Goal: Complete application form

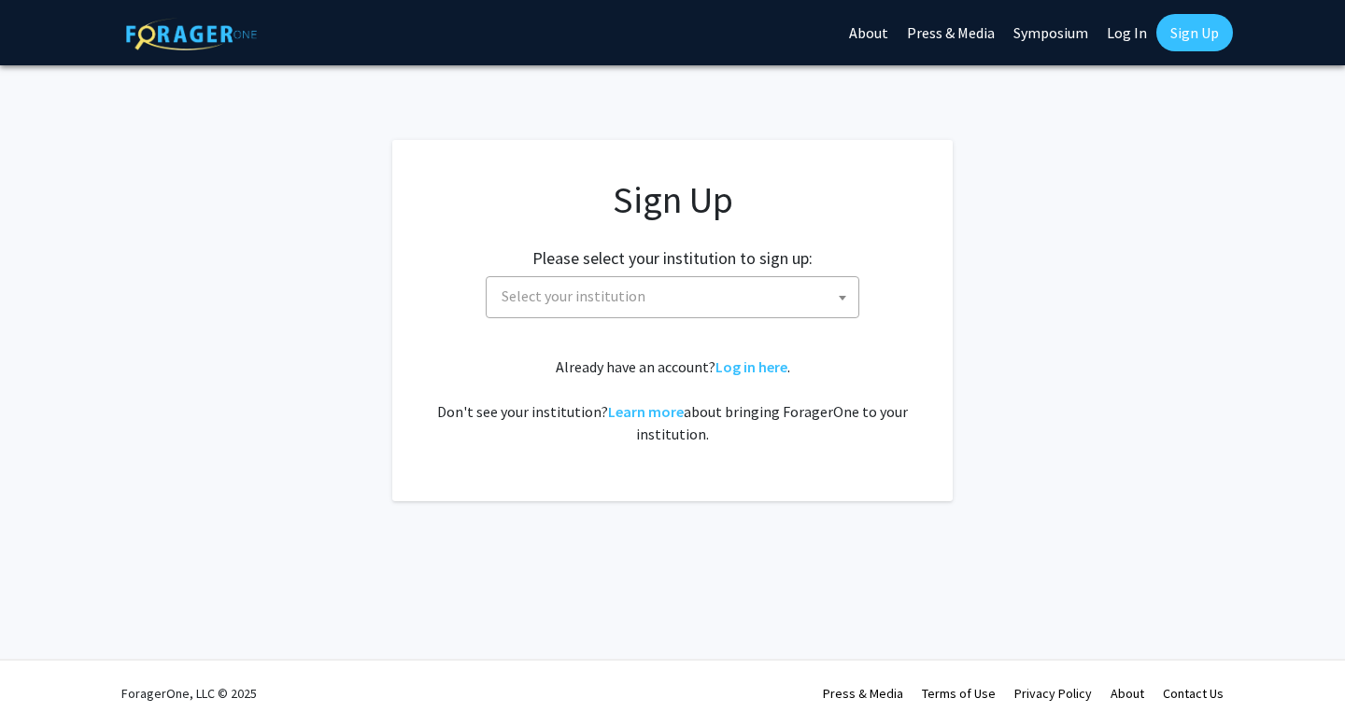
click at [833, 291] on span at bounding box center [842, 297] width 19 height 41
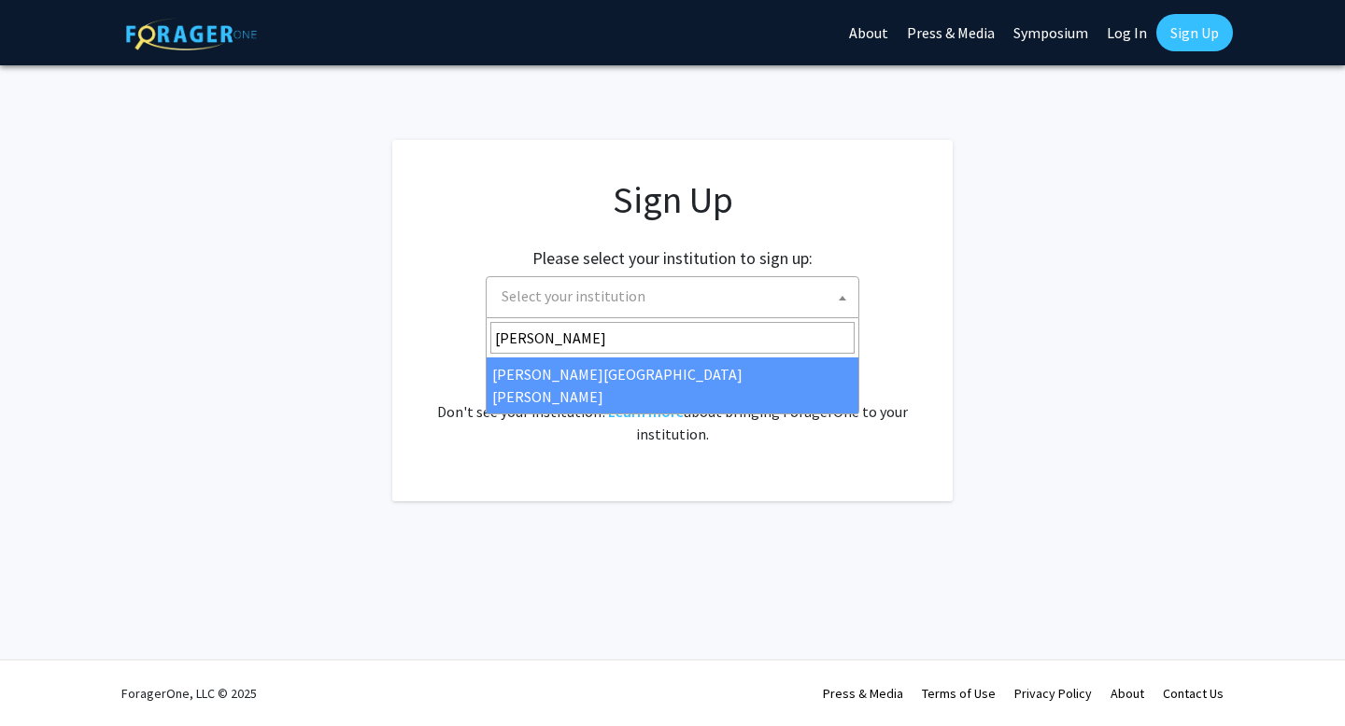
type input "[PERSON_NAME]"
select select "1"
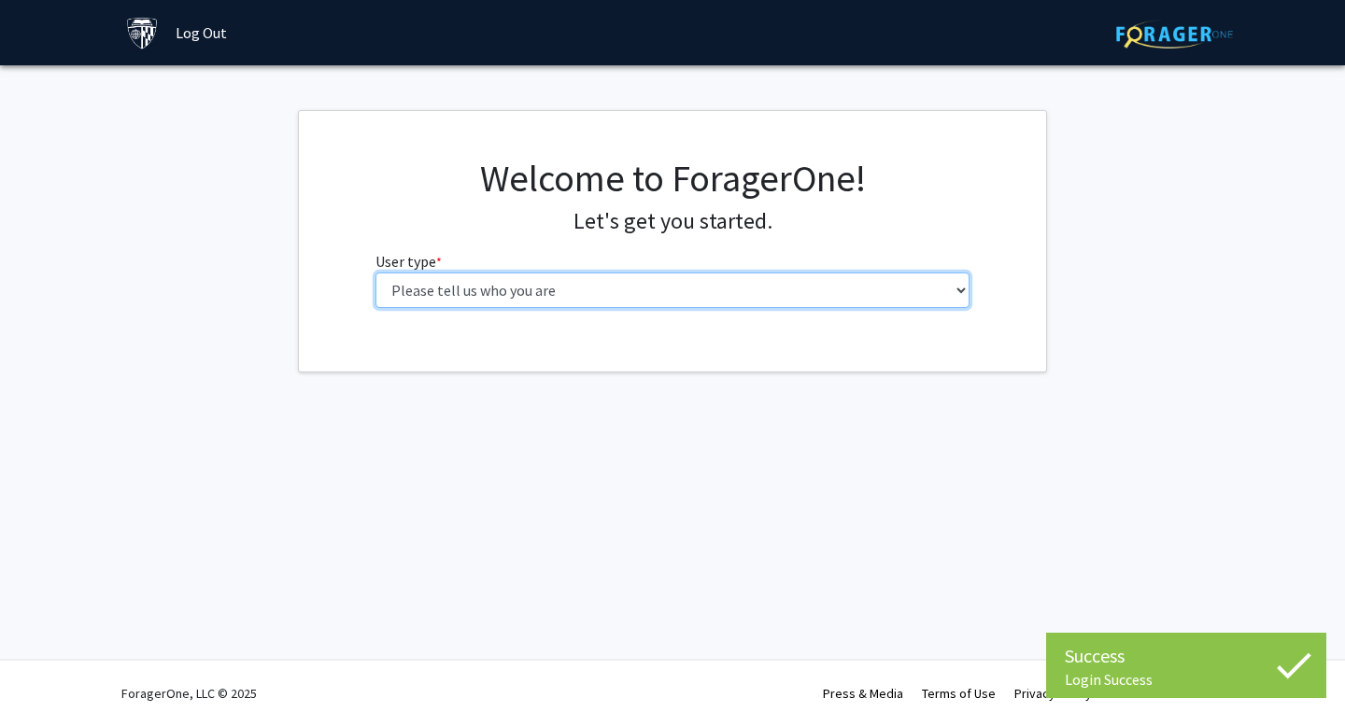
click at [695, 289] on select "Please tell us who you are Undergraduate Student Master's Student Doctoral Cand…" at bounding box center [672, 290] width 595 height 35
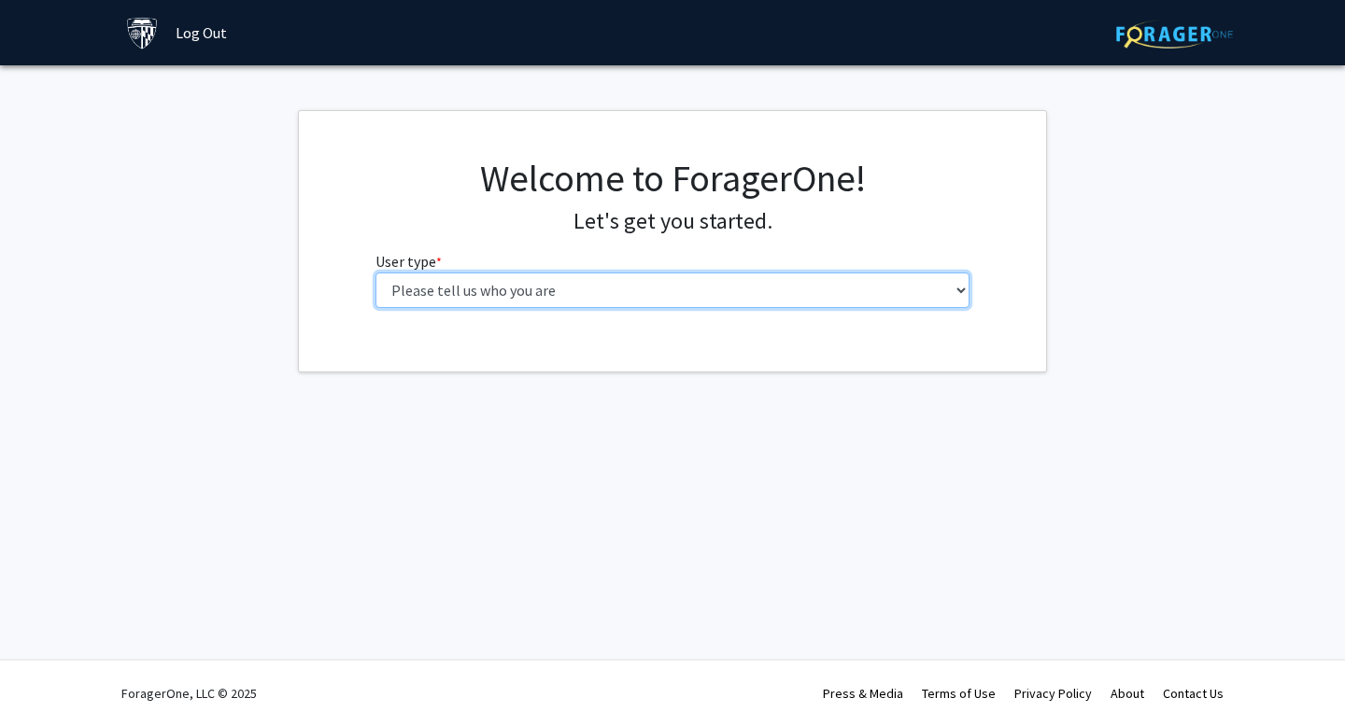
select select "2: masters"
click at [375, 273] on select "Please tell us who you are Undergraduate Student Master's Student Doctoral Cand…" at bounding box center [672, 290] width 595 height 35
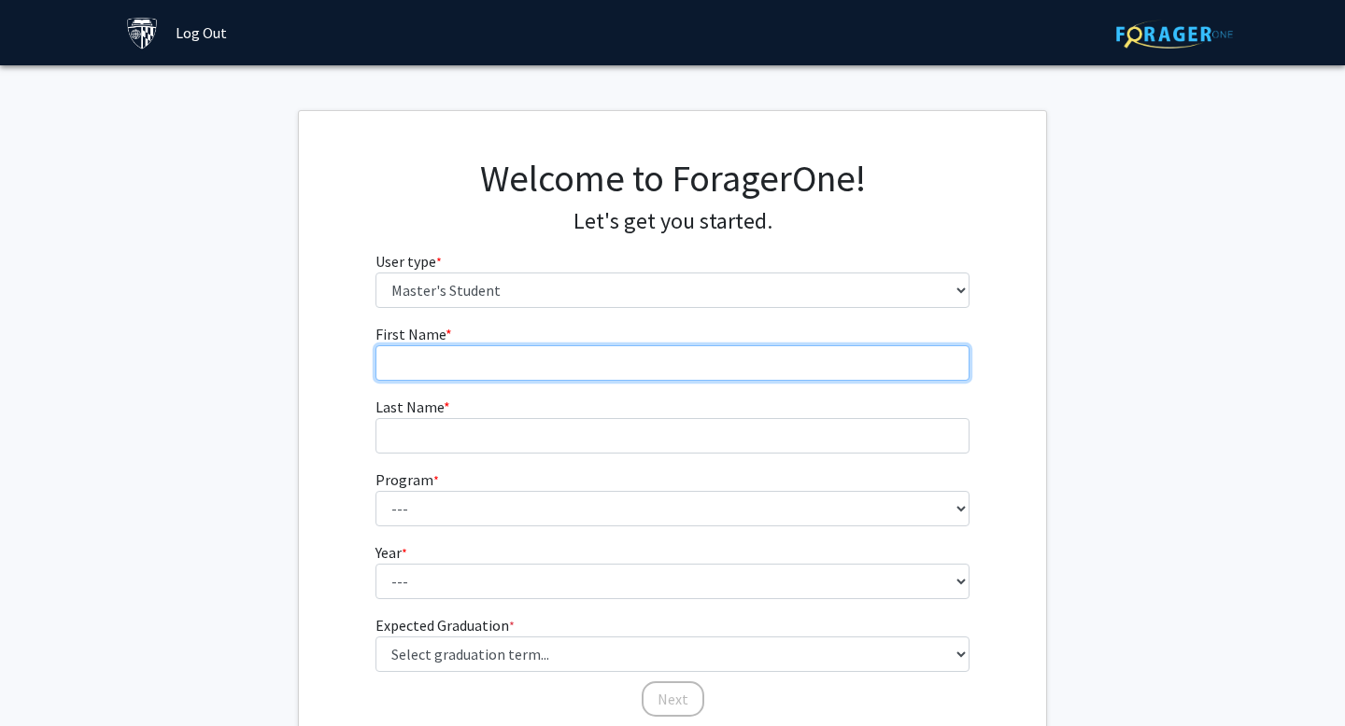
click at [581, 364] on input "First Name * required" at bounding box center [672, 362] width 595 height 35
type input "[PERSON_NAME]"
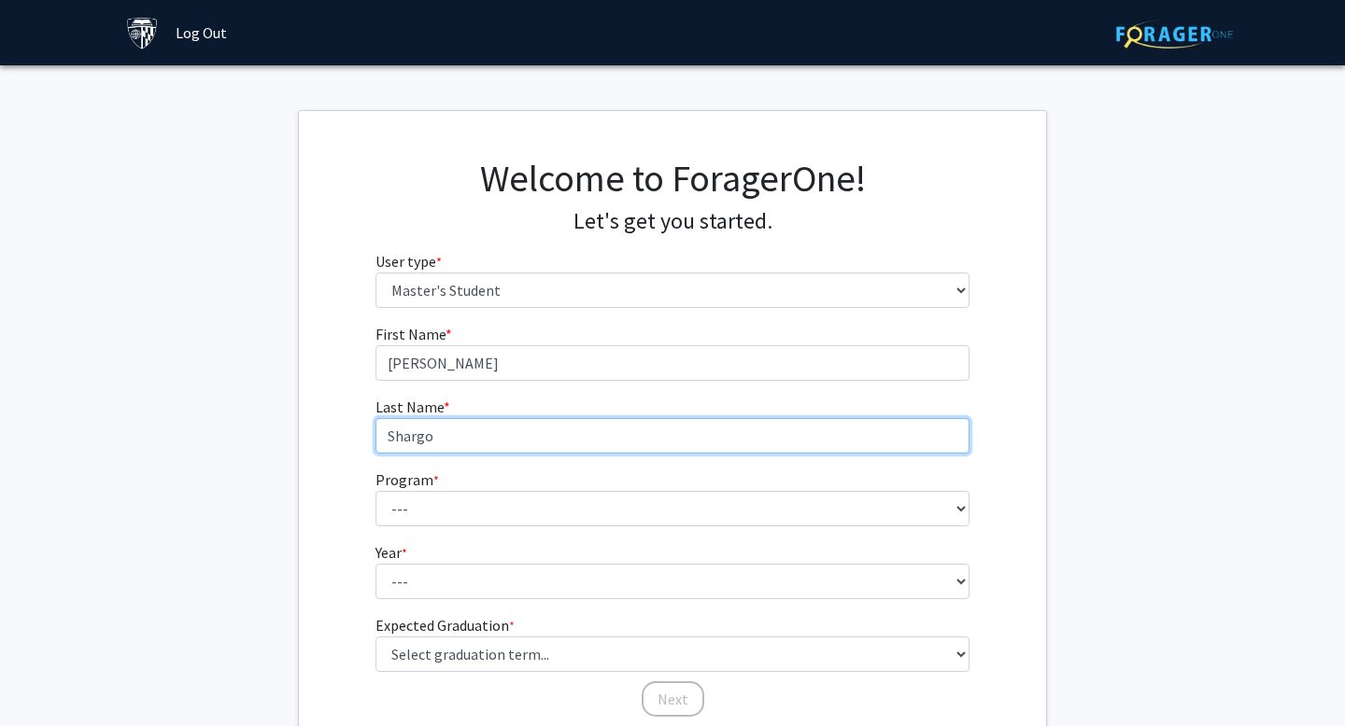
type input "Shargo"
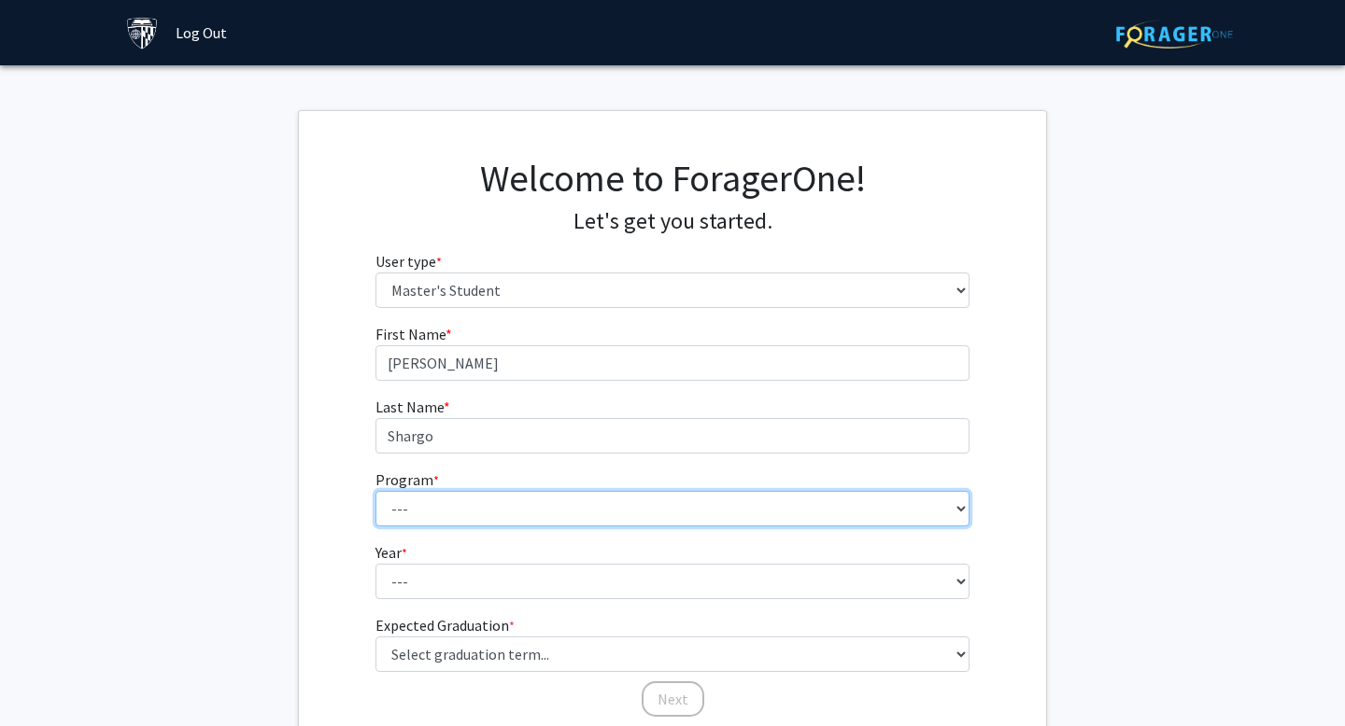
select select "26: 18"
click at [375, 491] on select "--- Anatomy Education Applied and Computational Mathematics Applied Biomedical …" at bounding box center [672, 508] width 595 height 35
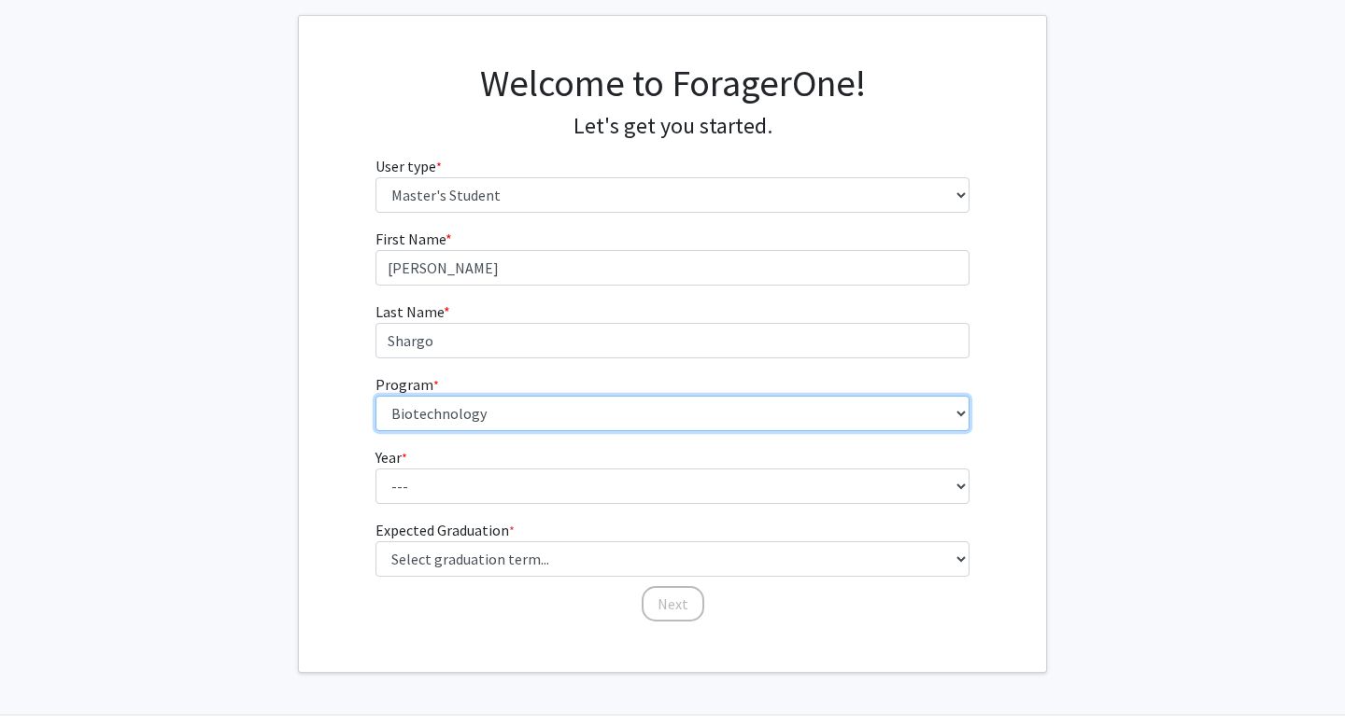
scroll to position [115, 0]
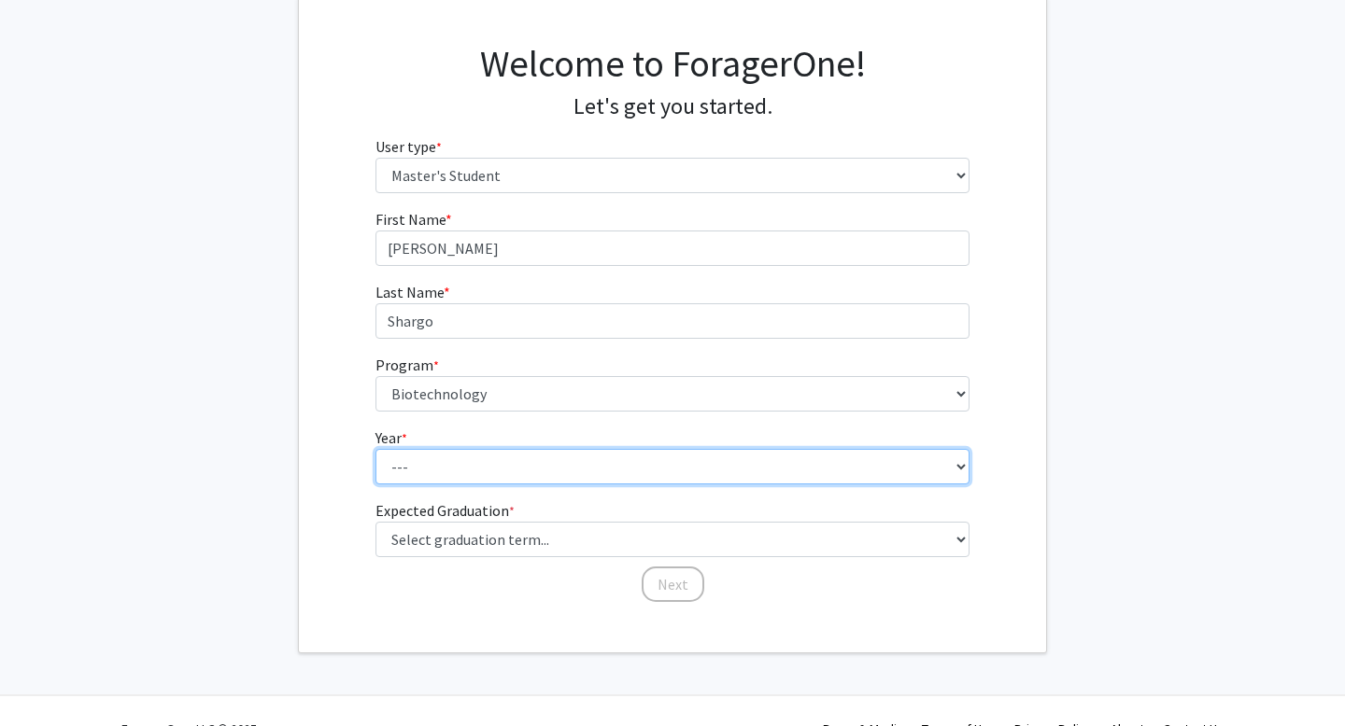
click at [472, 464] on select "--- First Year Second Year" at bounding box center [672, 466] width 595 height 35
select select "1: first_year"
click at [375, 449] on select "--- First Year Second Year" at bounding box center [672, 466] width 595 height 35
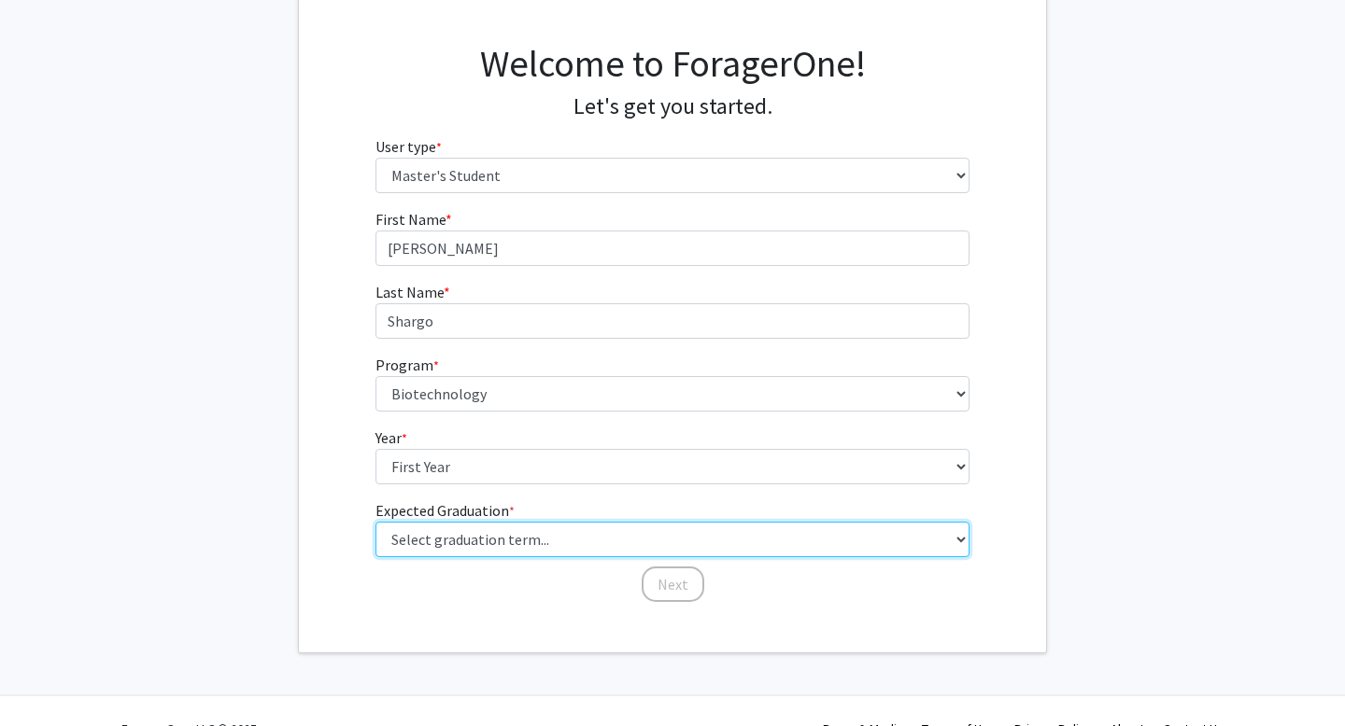
click at [452, 550] on select "Select graduation term... Spring 2025 Summer 2025 Fall 2025 Winter 2025 Spring …" at bounding box center [672, 539] width 595 height 35
click at [375, 522] on select "Select graduation term... Spring 2025 Summer 2025 Fall 2025 Winter 2025 Spring …" at bounding box center [672, 539] width 595 height 35
click at [627, 549] on select "Select graduation term... Spring 2025 Summer 2025 Fall 2025 Winter 2025 Spring …" at bounding box center [672, 539] width 595 height 35
select select "9: spring_2027"
click at [375, 522] on select "Select graduation term... Spring 2025 Summer 2025 Fall 2025 Winter 2025 Spring …" at bounding box center [672, 539] width 595 height 35
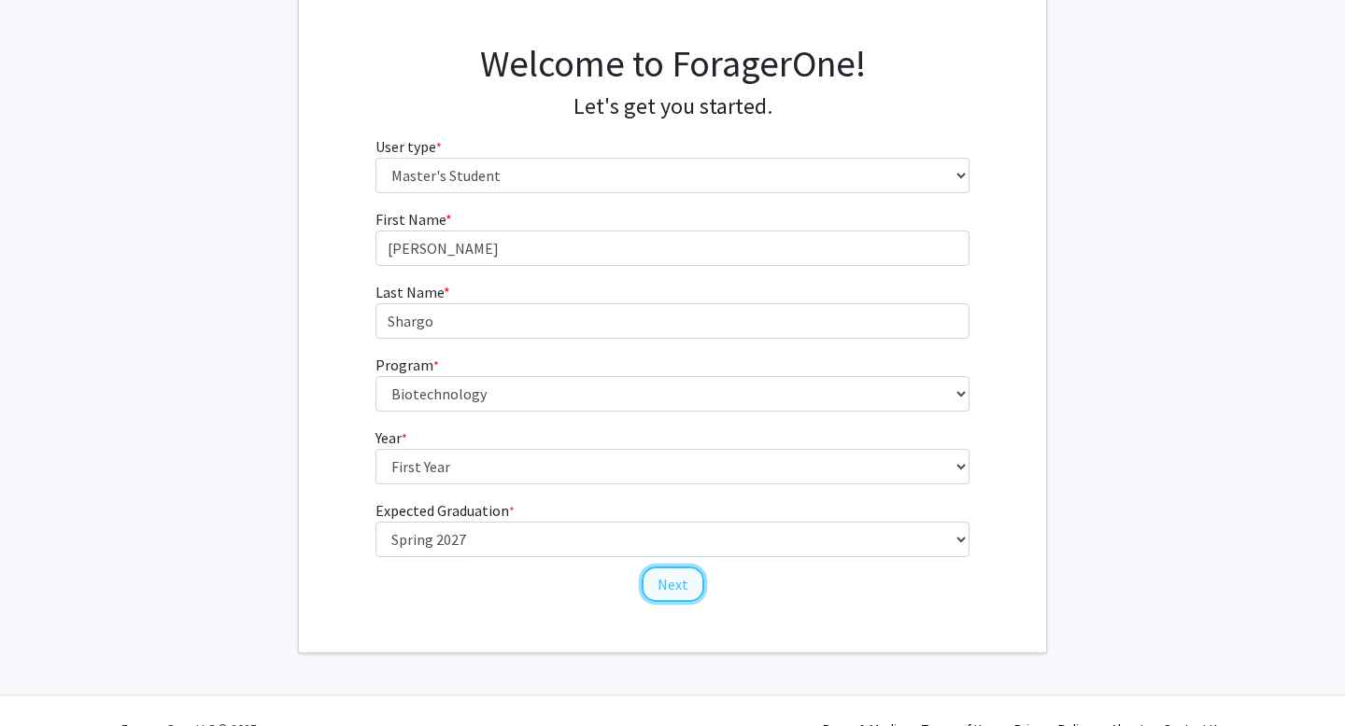
click at [666, 585] on button "Next" at bounding box center [672, 584] width 63 height 35
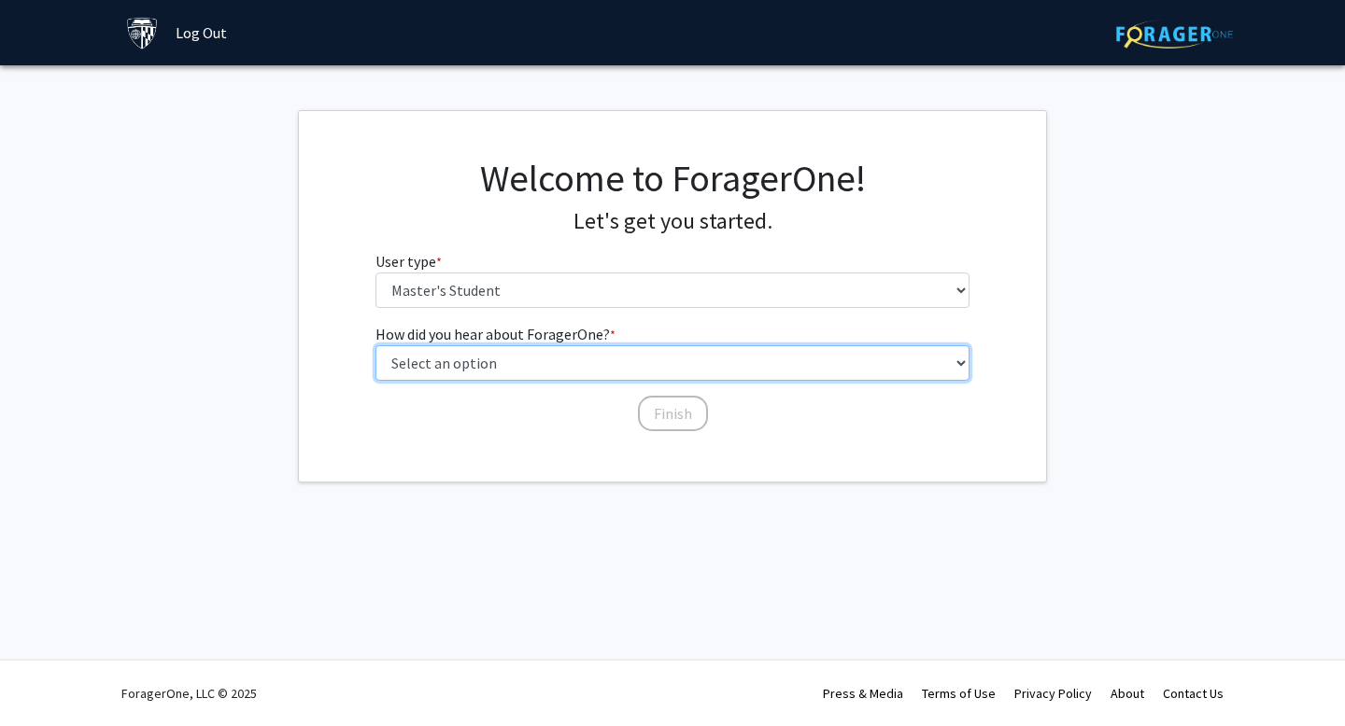
click at [598, 374] on select "Select an option Peer/student recommendation Faculty/staff recommendation Unive…" at bounding box center [672, 362] width 595 height 35
select select "3: university_website"
click at [375, 345] on select "Select an option Peer/student recommendation Faculty/staff recommendation Unive…" at bounding box center [672, 362] width 595 height 35
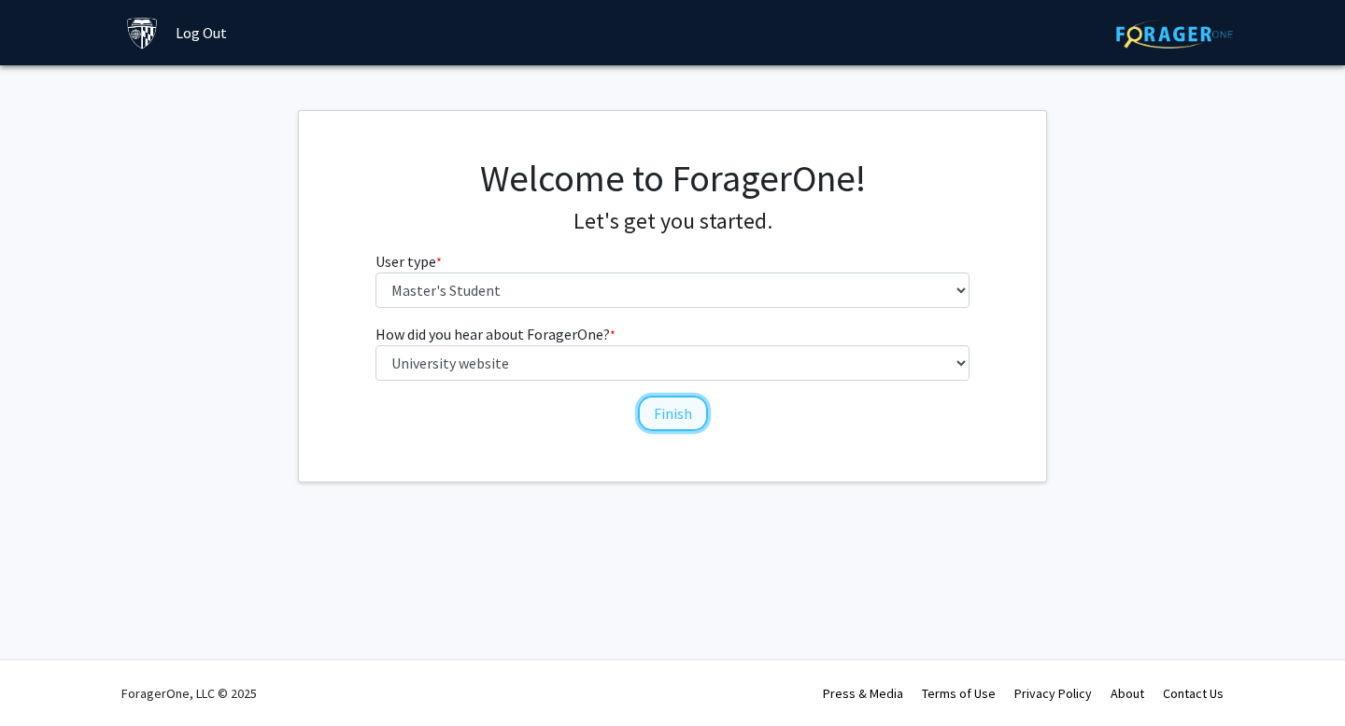
click at [655, 414] on button "Finish" at bounding box center [673, 413] width 70 height 35
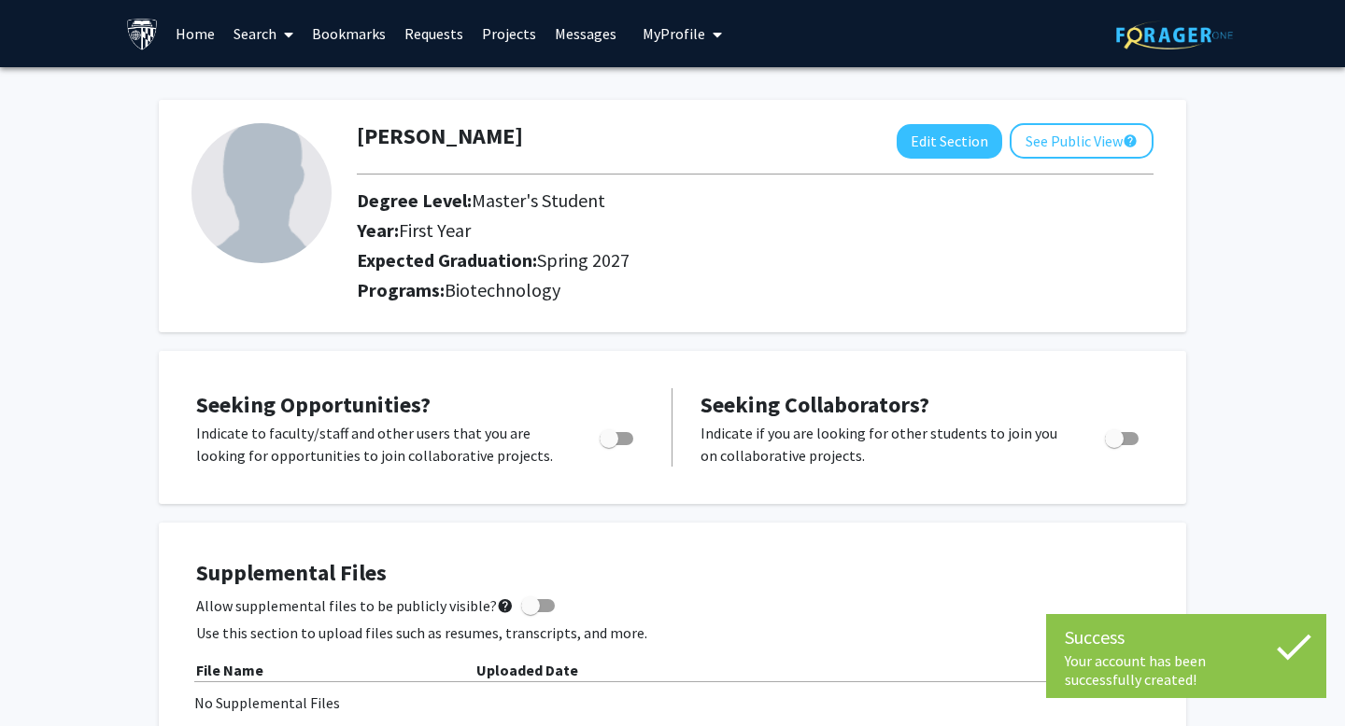
click at [618, 441] on span "Toggle" at bounding box center [608, 439] width 19 height 19
click at [609, 445] on input "Are you actively seeking opportunities?" at bounding box center [608, 445] width 1 height 1
checkbox input "true"
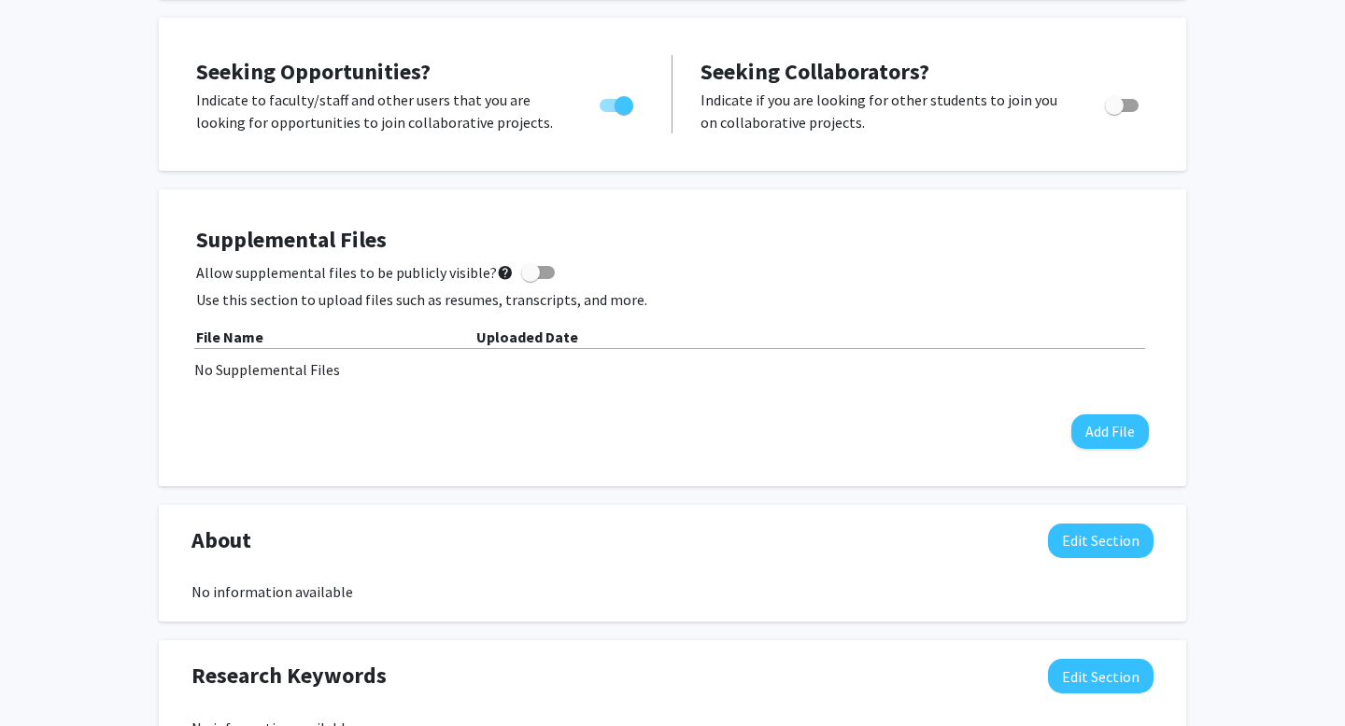
scroll to position [55, 0]
